Goal: Complete application form: Complete application form

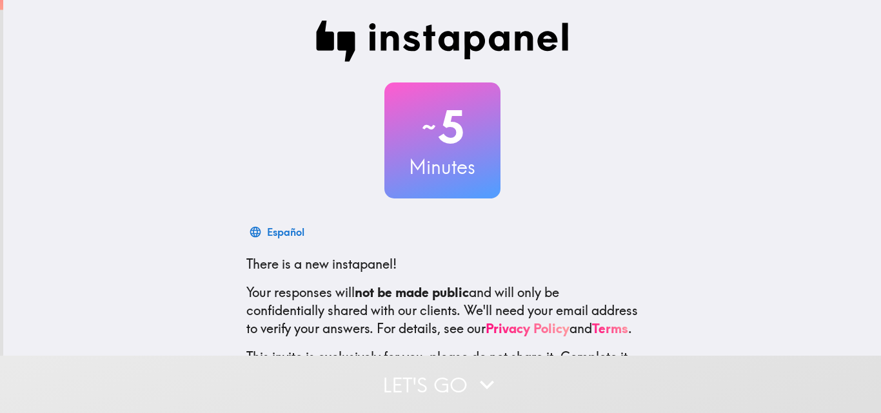
scroll to position [123, 0]
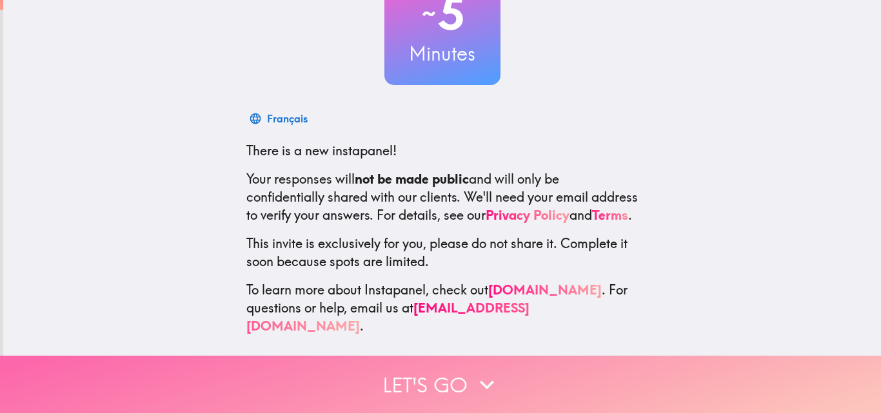
click at [473, 371] on icon "button" at bounding box center [487, 385] width 28 height 28
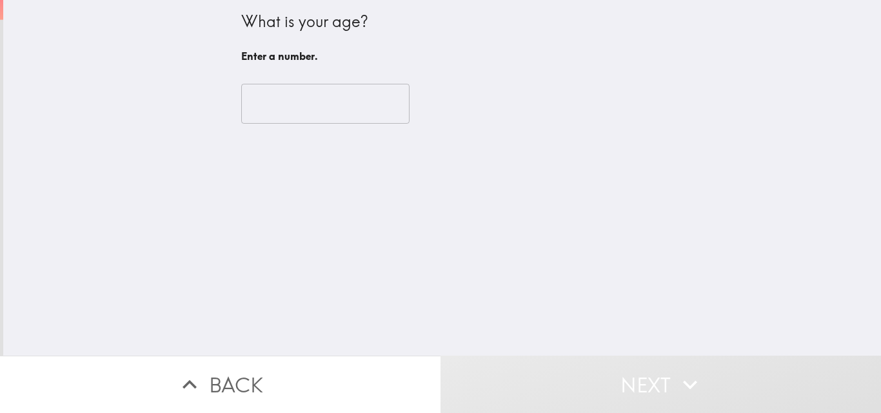
scroll to position [0, 0]
click at [288, 115] on input "number" at bounding box center [325, 104] width 168 height 40
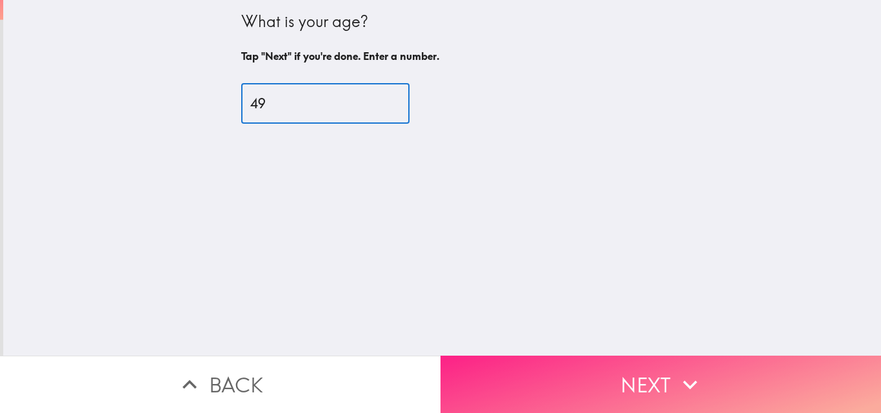
type input "49"
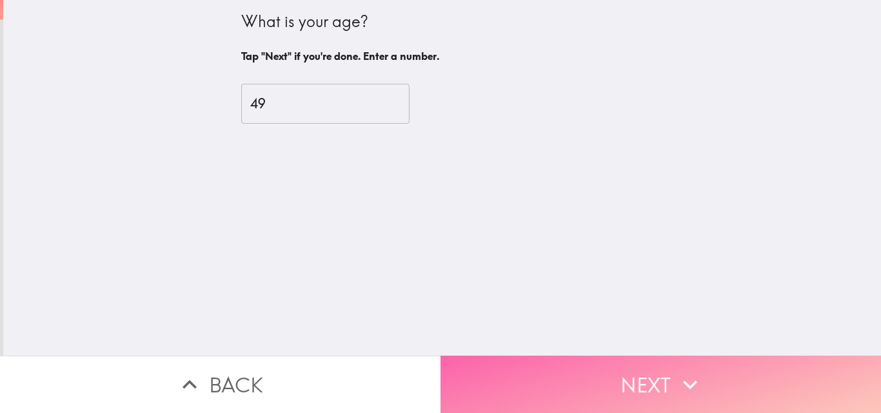
click at [490, 356] on button "Next" at bounding box center [660, 384] width 440 height 57
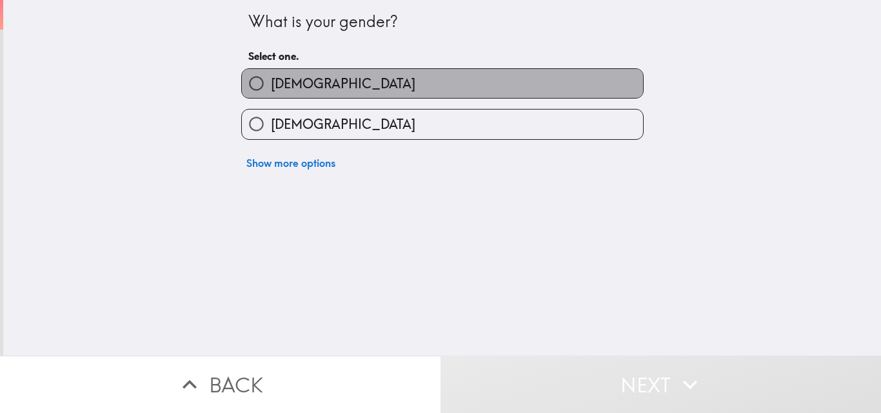
click at [353, 77] on label "[DEMOGRAPHIC_DATA]" at bounding box center [442, 83] width 401 height 29
click at [271, 77] on input "[DEMOGRAPHIC_DATA]" at bounding box center [256, 83] width 29 height 29
radio input "true"
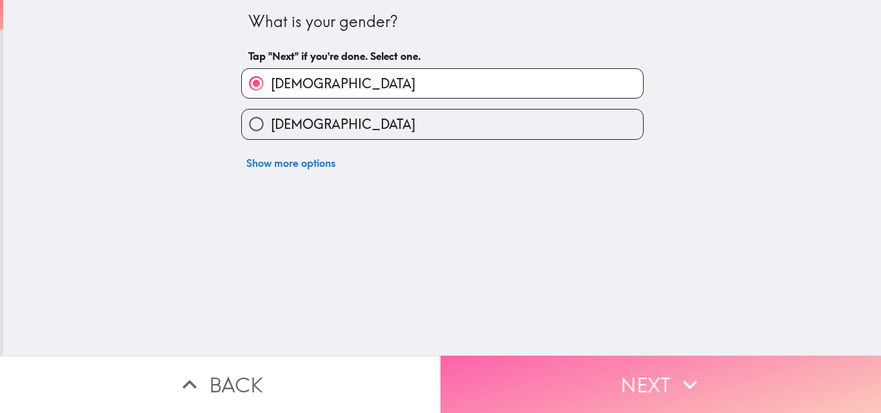
click at [495, 363] on button "Next" at bounding box center [660, 384] width 440 height 57
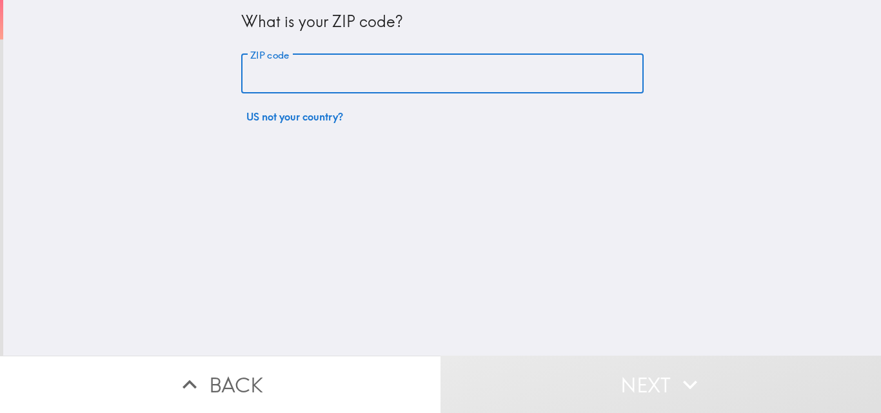
click at [360, 69] on input "ZIP code" at bounding box center [442, 74] width 402 height 40
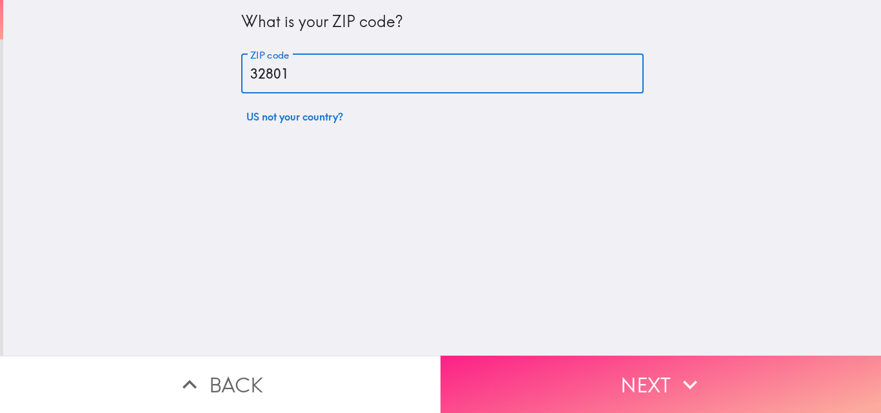
type input "32801"
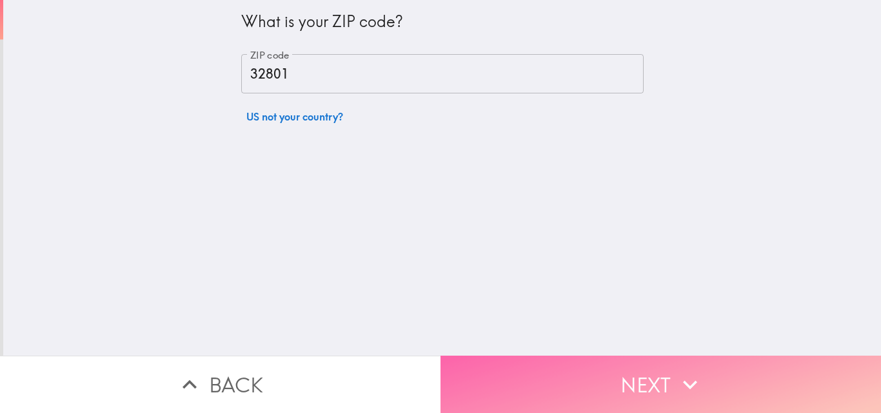
click at [535, 356] on button "Next" at bounding box center [660, 384] width 440 height 57
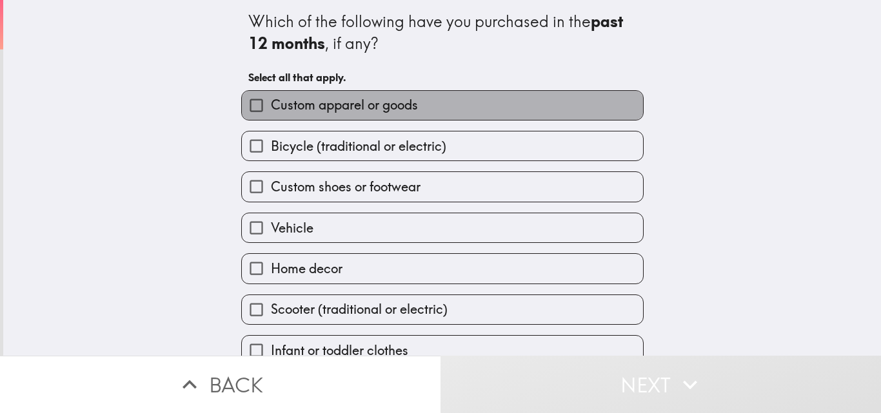
click at [357, 114] on span "Custom apparel or goods" at bounding box center [344, 105] width 147 height 18
click at [271, 114] on input "Custom apparel or goods" at bounding box center [256, 105] width 29 height 29
checkbox input "true"
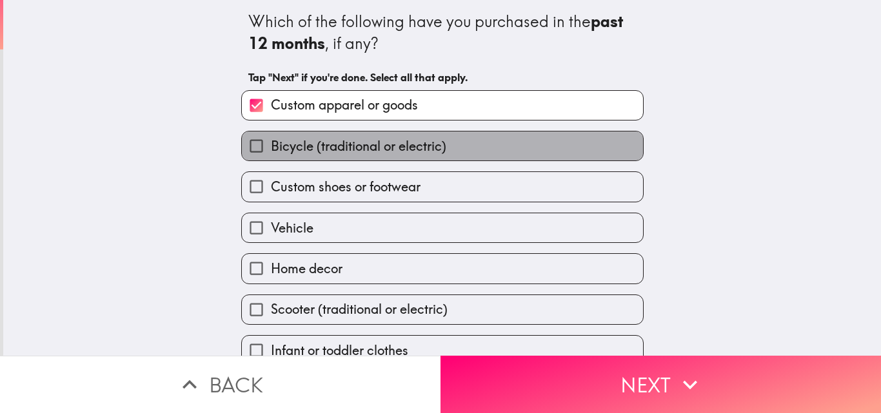
drag, startPoint x: 357, startPoint y: 146, endPoint x: 357, endPoint y: 168, distance: 21.9
click at [357, 146] on span "Bicycle (traditional or electric)" at bounding box center [358, 146] width 175 height 18
click at [271, 146] on input "Bicycle (traditional or electric)" at bounding box center [256, 146] width 29 height 29
checkbox input "true"
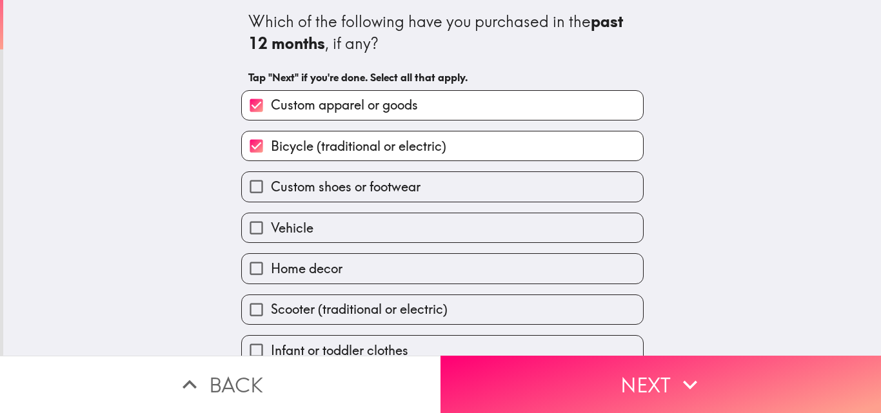
click at [355, 189] on span "Custom shoes or footwear" at bounding box center [346, 187] width 150 height 18
click at [271, 189] on input "Custom shoes or footwear" at bounding box center [256, 186] width 29 height 29
checkbox input "true"
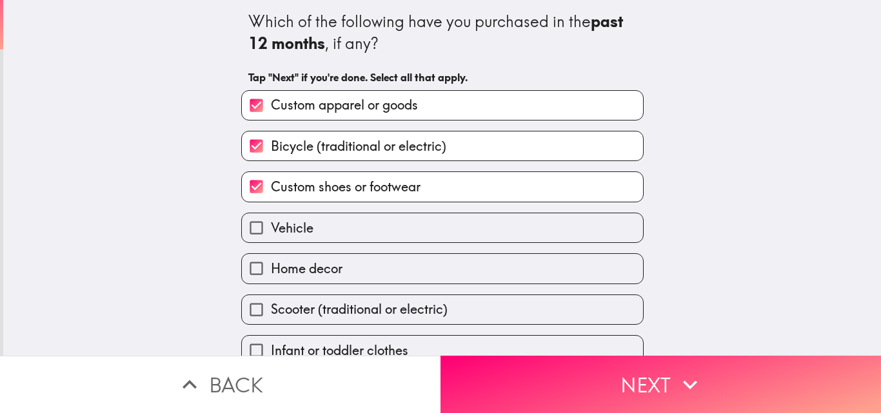
click at [348, 229] on label "Vehicle" at bounding box center [442, 227] width 401 height 29
click at [271, 229] on input "Vehicle" at bounding box center [256, 227] width 29 height 29
checkbox input "true"
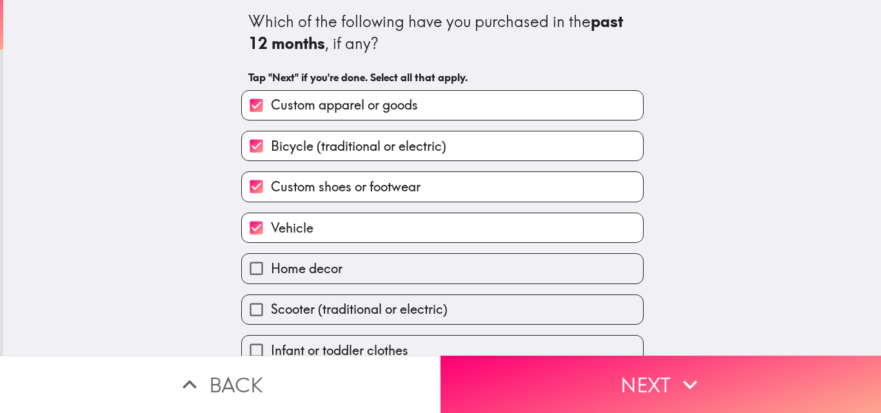
click at [341, 276] on label "Home decor" at bounding box center [442, 268] width 401 height 29
click at [271, 276] on input "Home decor" at bounding box center [256, 268] width 29 height 29
checkbox input "true"
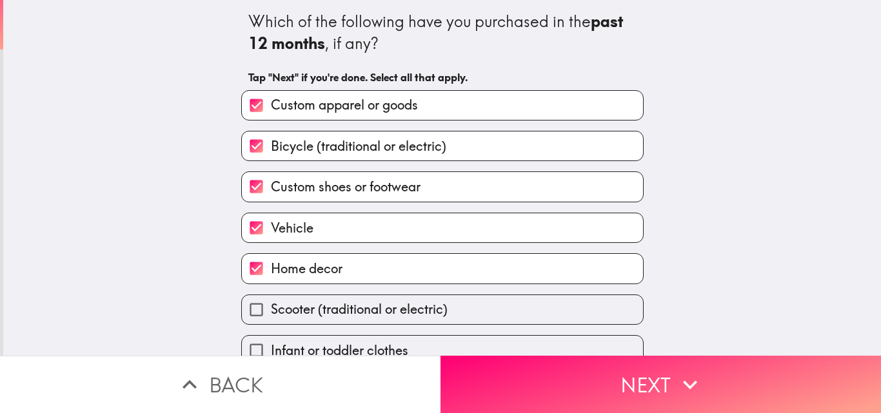
click at [340, 308] on span "Scooter (traditional or electric)" at bounding box center [359, 310] width 177 height 18
click at [271, 308] on input "Scooter (traditional or electric)" at bounding box center [256, 309] width 29 height 29
checkbox input "true"
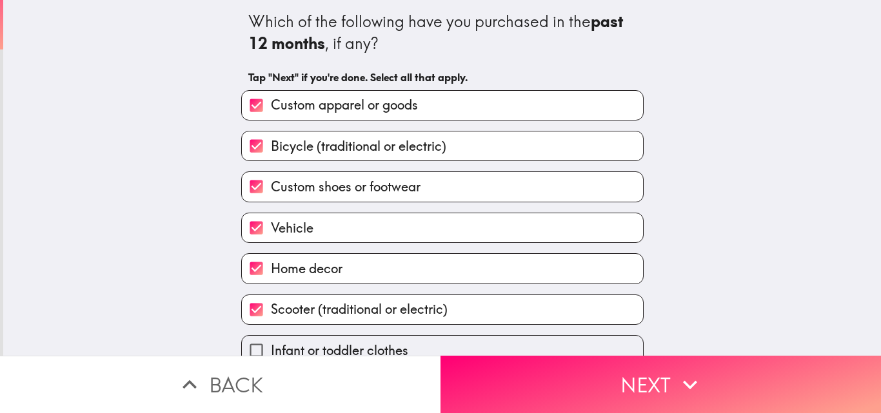
scroll to position [61, 0]
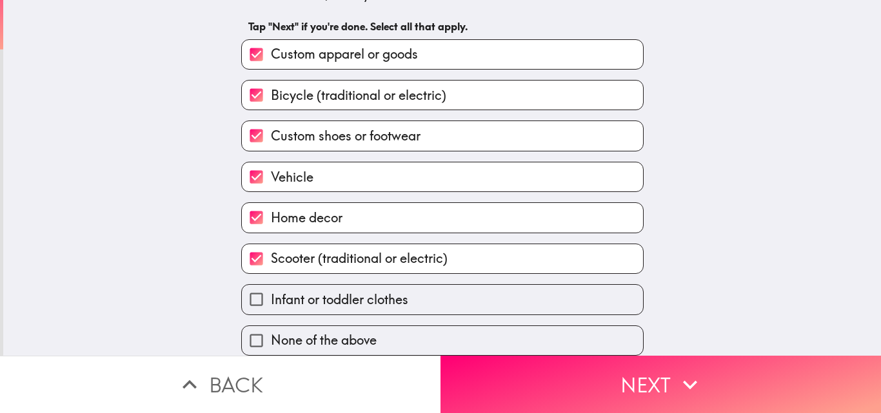
click at [348, 291] on span "Infant or toddler clothes" at bounding box center [339, 300] width 137 height 18
click at [271, 285] on input "Infant or toddler clothes" at bounding box center [256, 299] width 29 height 29
checkbox input "true"
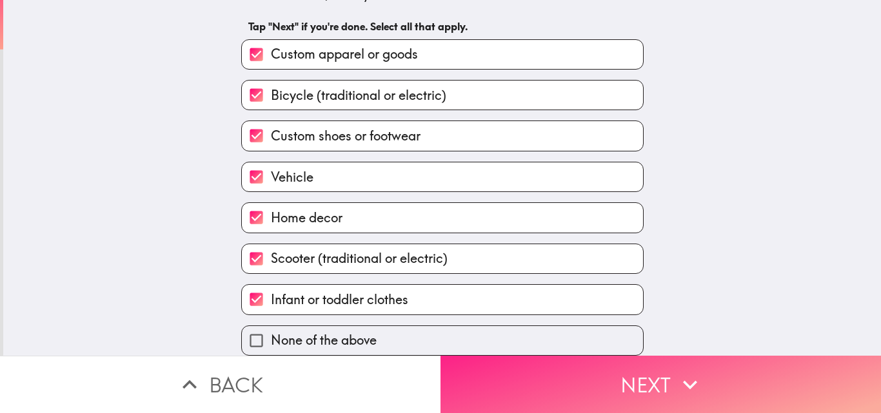
click at [451, 365] on button "Next" at bounding box center [660, 384] width 440 height 57
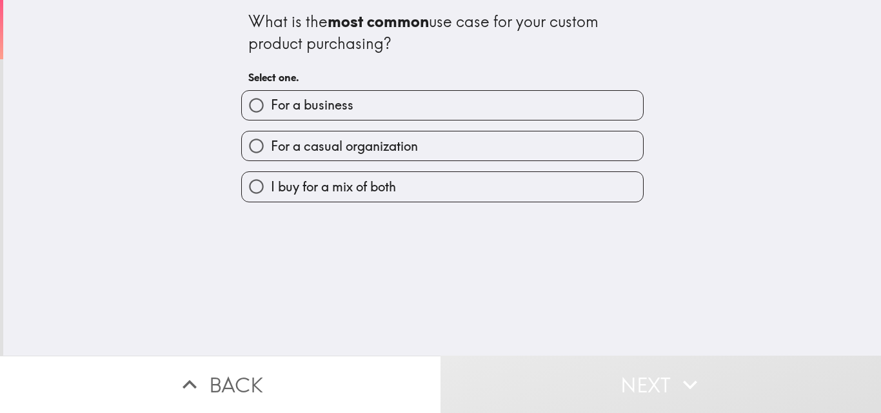
click at [381, 114] on label "For a business" at bounding box center [442, 105] width 401 height 29
click at [271, 114] on input "For a business" at bounding box center [256, 105] width 29 height 29
radio input "true"
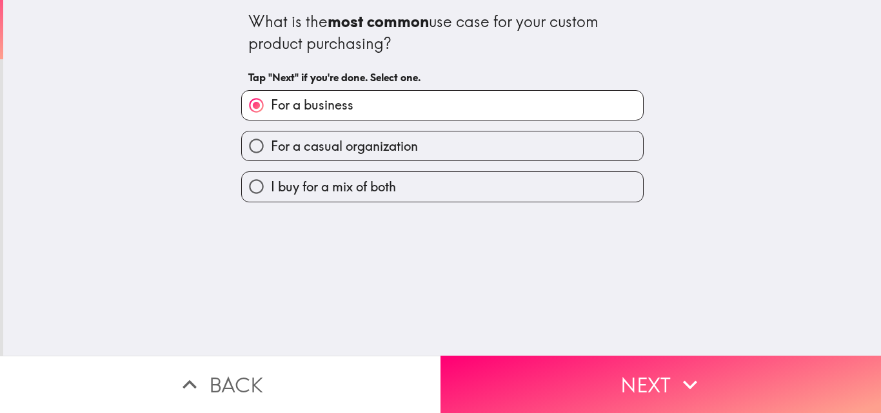
click at [429, 201] on label "I buy for a mix of both" at bounding box center [442, 186] width 401 height 29
click at [271, 201] on input "I buy for a mix of both" at bounding box center [256, 186] width 29 height 29
radio input "true"
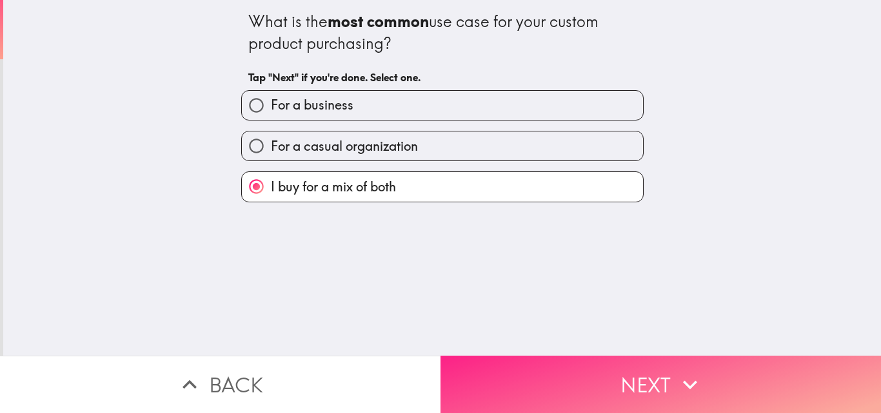
click at [463, 356] on button "Next" at bounding box center [660, 384] width 440 height 57
